Goal: Task Accomplishment & Management: Use online tool/utility

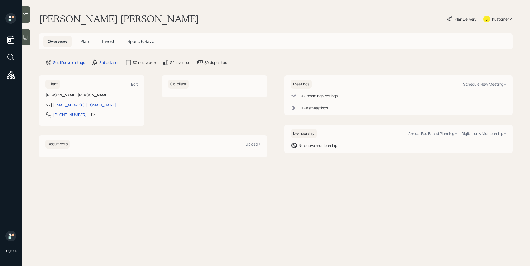
click at [26, 39] on icon at bounding box center [25, 37] width 5 height 5
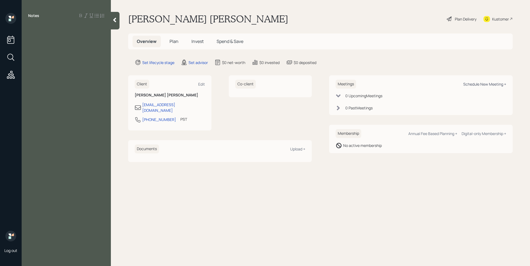
click at [495, 83] on div "Schedule New Meeting +" at bounding box center [484, 84] width 43 height 5
select select "round-robin"
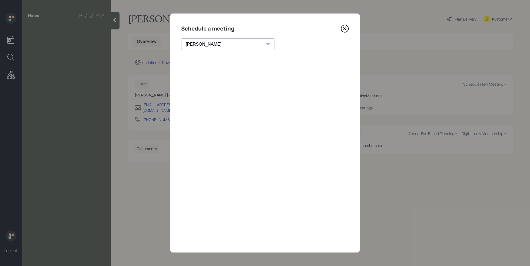
click at [220, 45] on div "Theresa Spinello Matthew Burke Xavier Ross Eitan Bar-David Ian Yamey Trevor Nel…" at bounding box center [227, 44] width 93 height 12
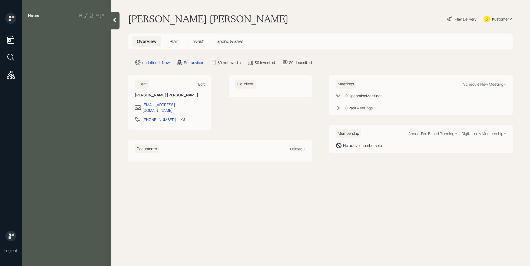
click at [501, 21] on div "Kustomer" at bounding box center [500, 19] width 17 height 6
